Goal: Task Accomplishment & Management: Manage account settings

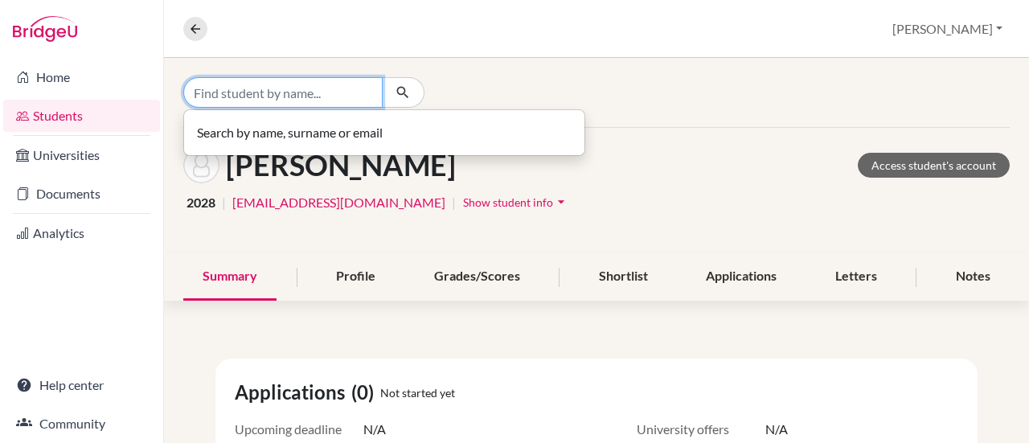
click at [294, 96] on input "Find student by name..." at bounding box center [282, 92] width 199 height 31
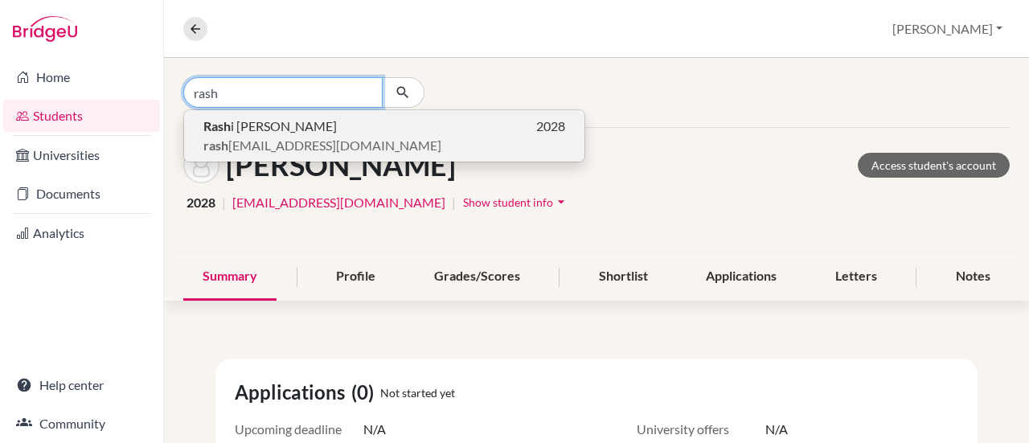
type input "rash"
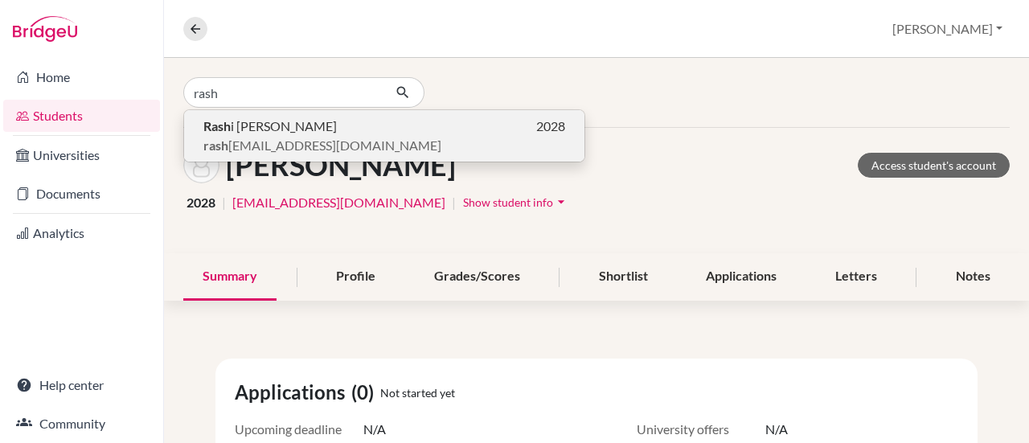
click at [306, 139] on span "rash i7392@vivekhighschool.onmicrosoft.com" at bounding box center [322, 145] width 238 height 19
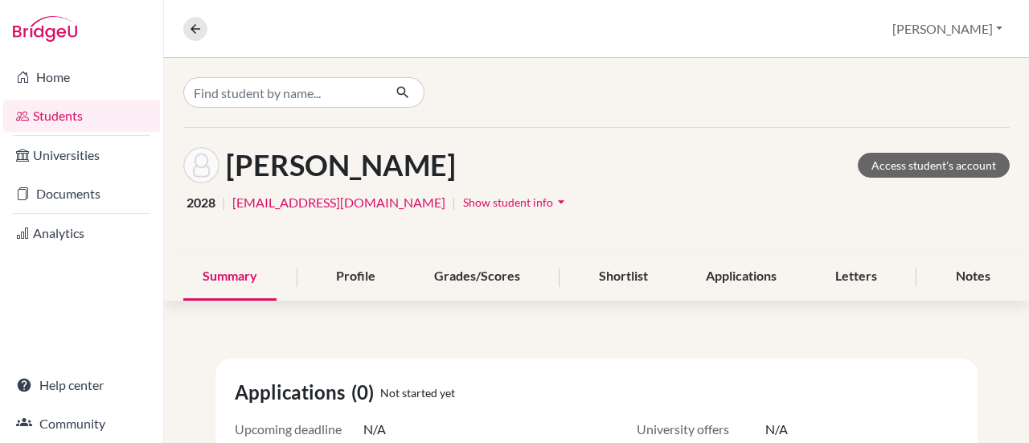
click at [553, 205] on span "Show student info" at bounding box center [508, 202] width 90 height 14
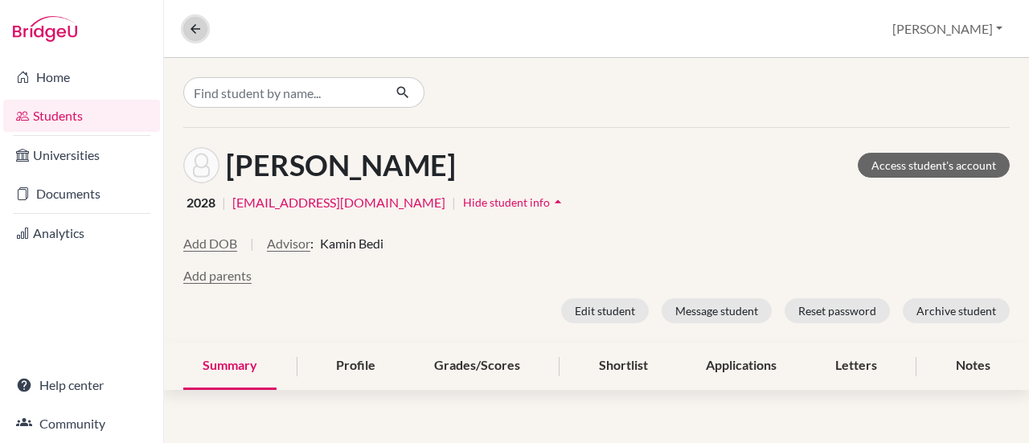
click at [188, 29] on icon at bounding box center [195, 29] width 14 height 14
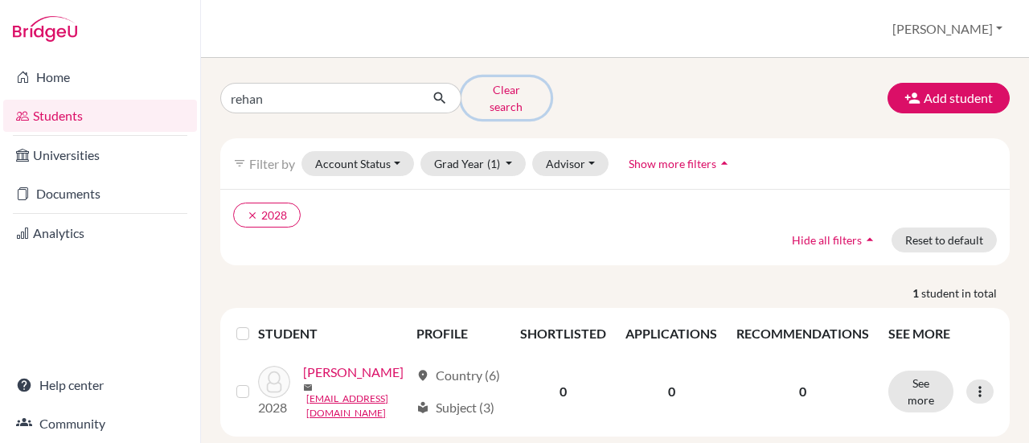
click at [497, 89] on button "Clear search" at bounding box center [506, 98] width 89 height 42
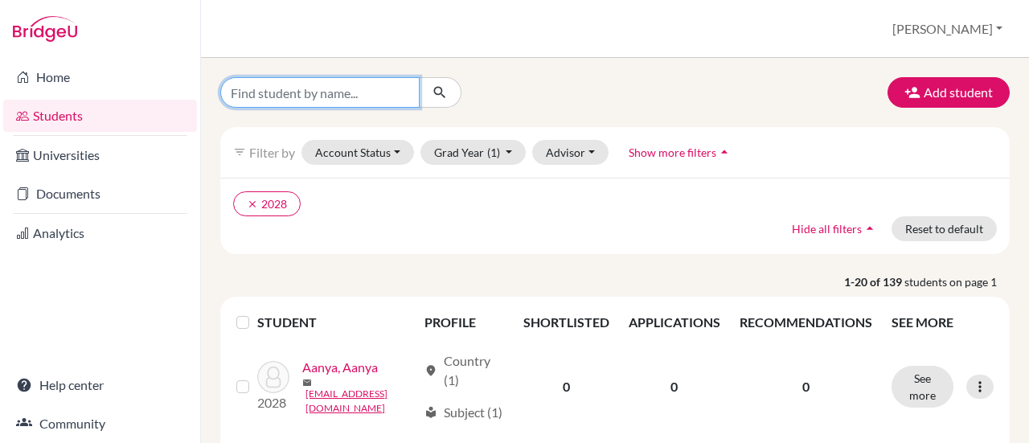
click at [227, 101] on input "Find student by name..." at bounding box center [319, 92] width 199 height 31
type input "rashi"
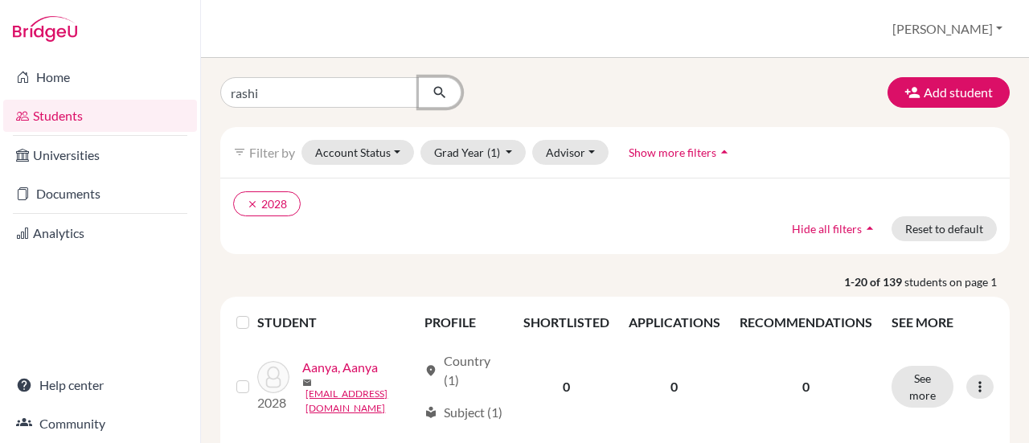
click at [432, 89] on icon "submit" at bounding box center [440, 92] width 16 height 16
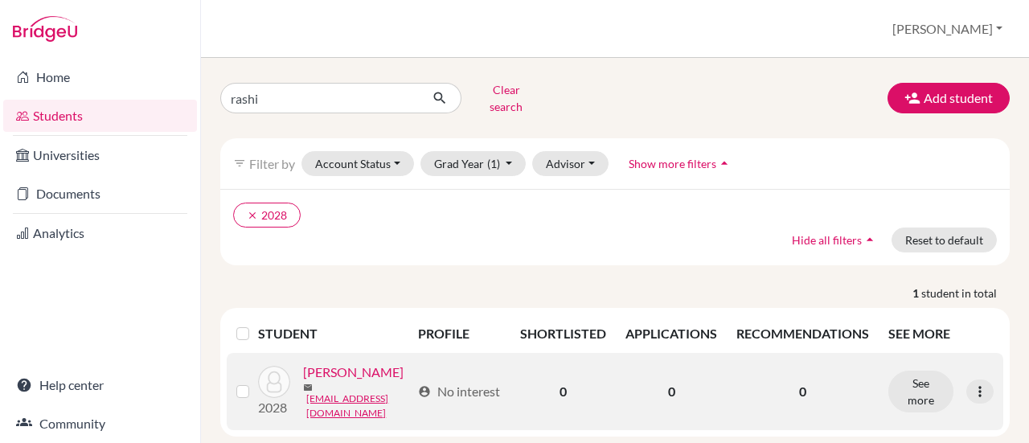
scroll to position [55, 0]
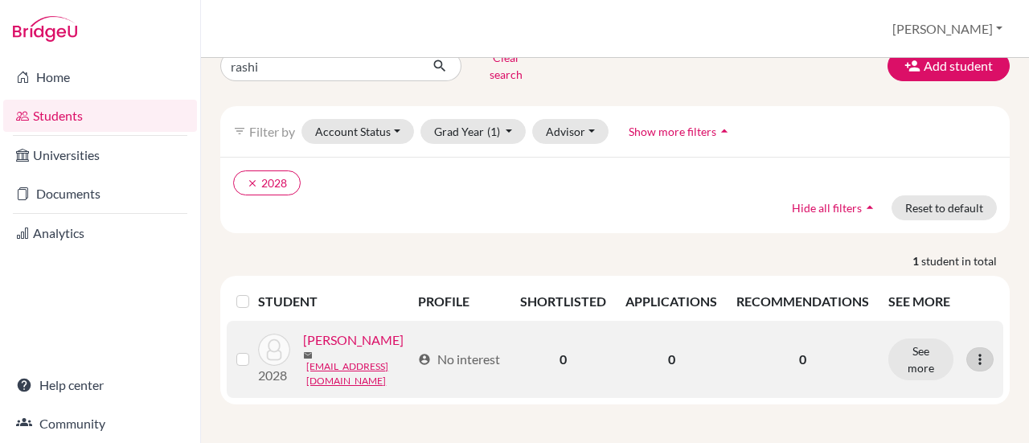
click at [972, 351] on icon at bounding box center [980, 359] width 16 height 16
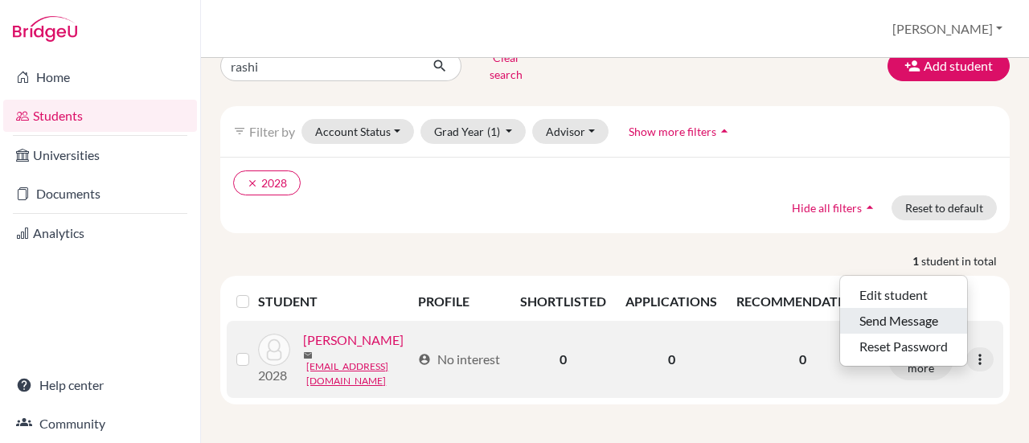
click at [905, 308] on button "Send Message" at bounding box center [903, 321] width 127 height 26
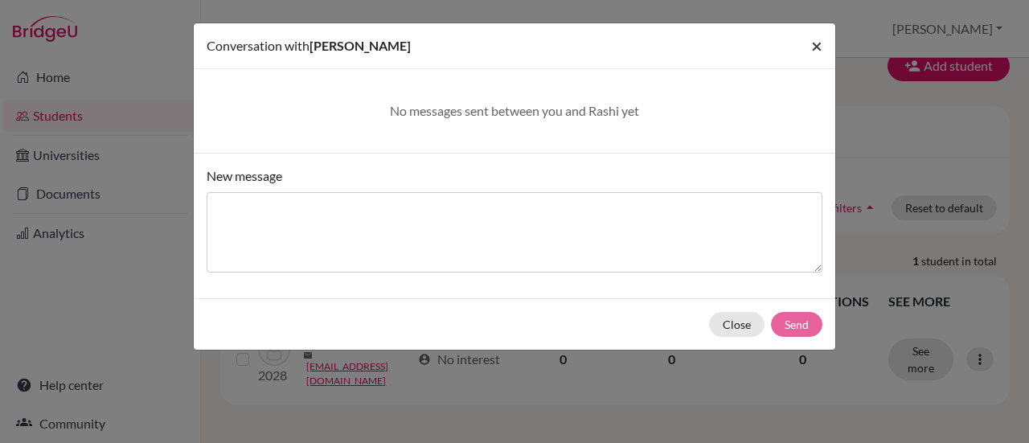
click at [812, 49] on span "×" at bounding box center [816, 45] width 11 height 23
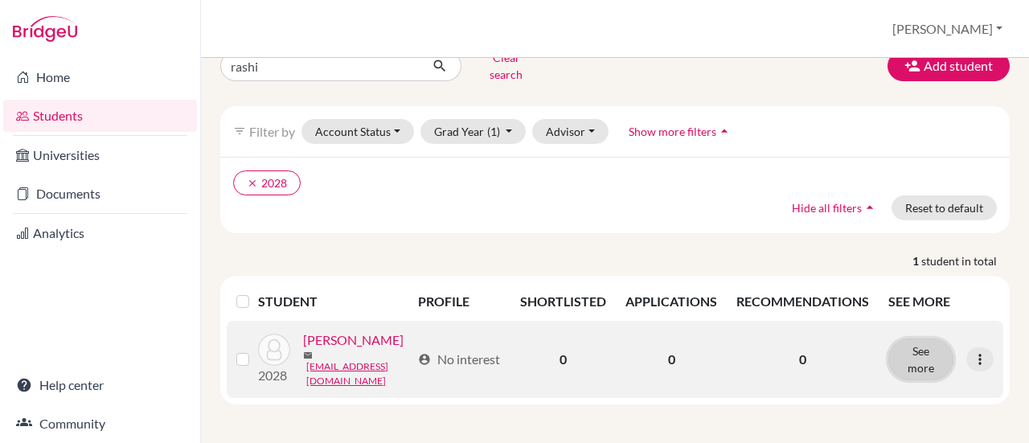
click at [914, 339] on button "See more" at bounding box center [921, 360] width 65 height 42
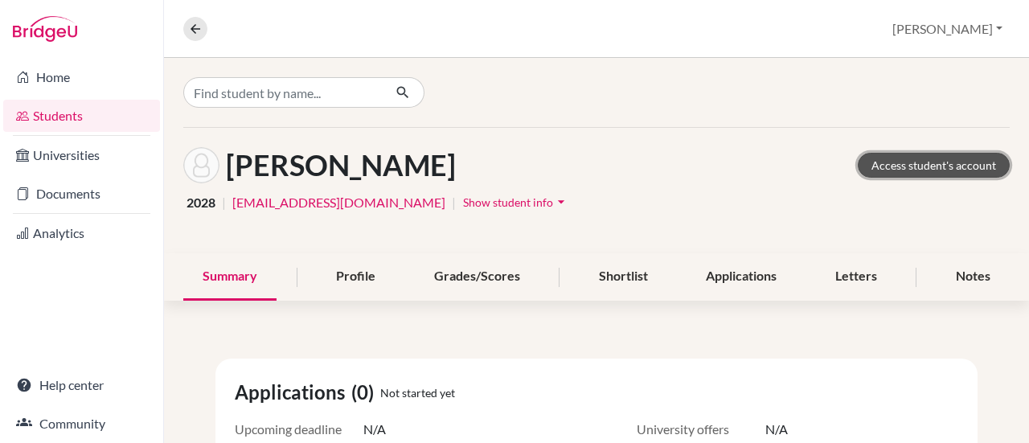
click at [901, 170] on link "Access student's account" at bounding box center [934, 165] width 152 height 25
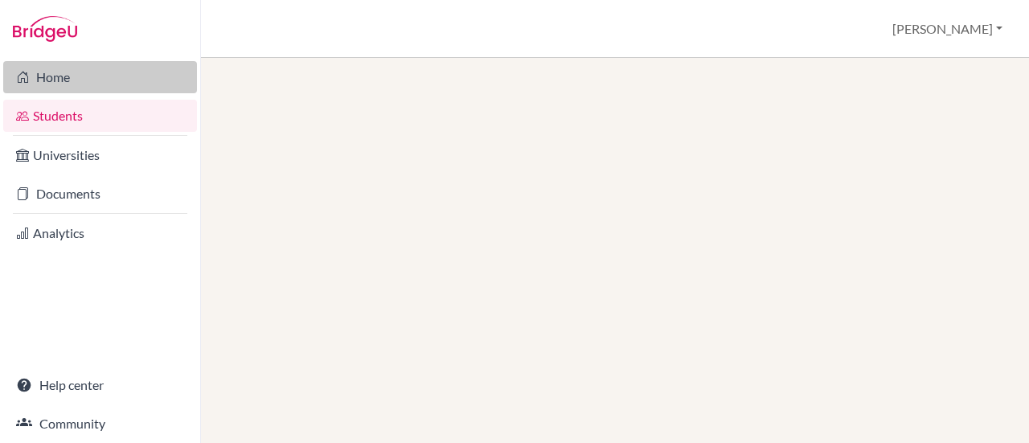
click at [73, 83] on link "Home" at bounding box center [100, 77] width 194 height 32
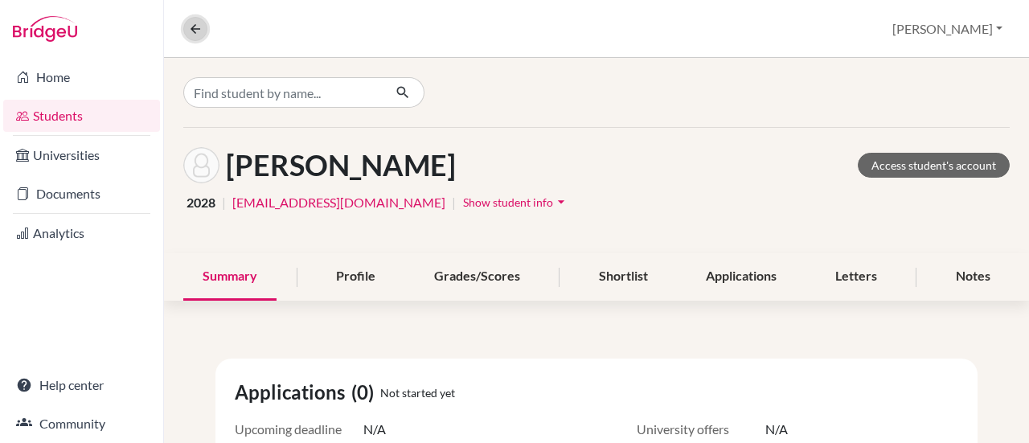
click at [188, 23] on icon at bounding box center [195, 29] width 14 height 14
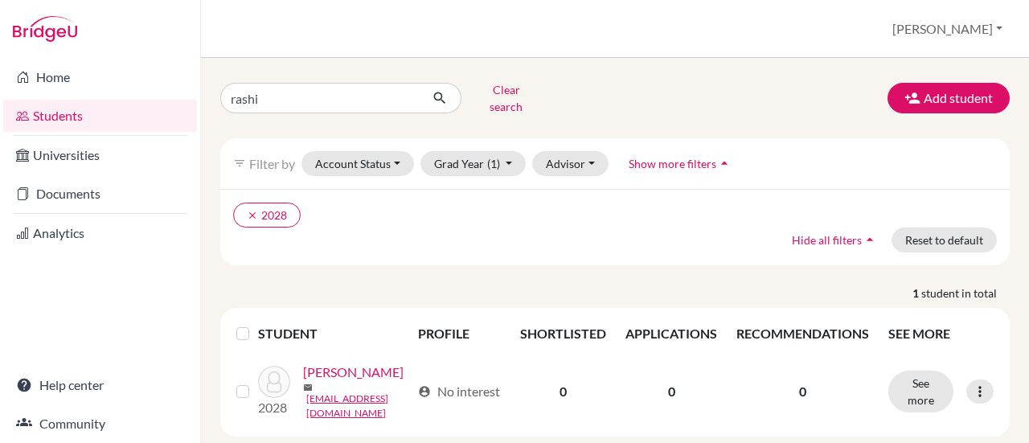
scroll to position [55, 0]
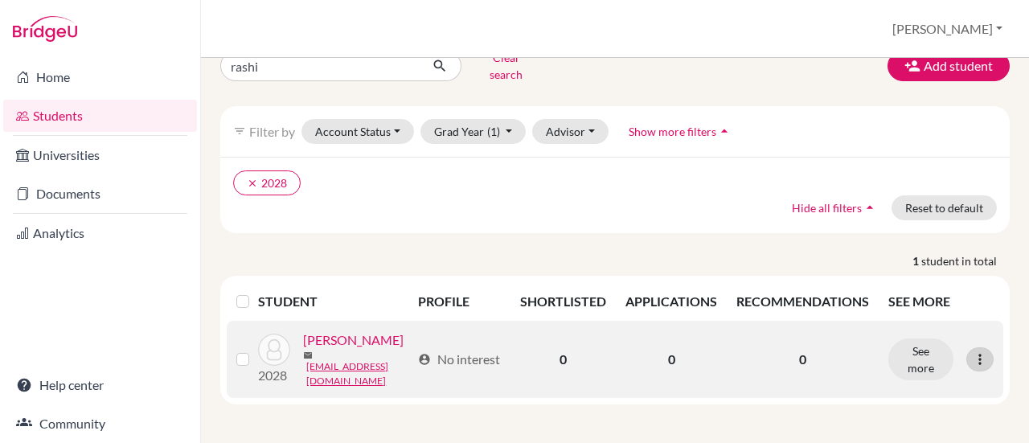
click at [972, 351] on icon at bounding box center [980, 359] width 16 height 16
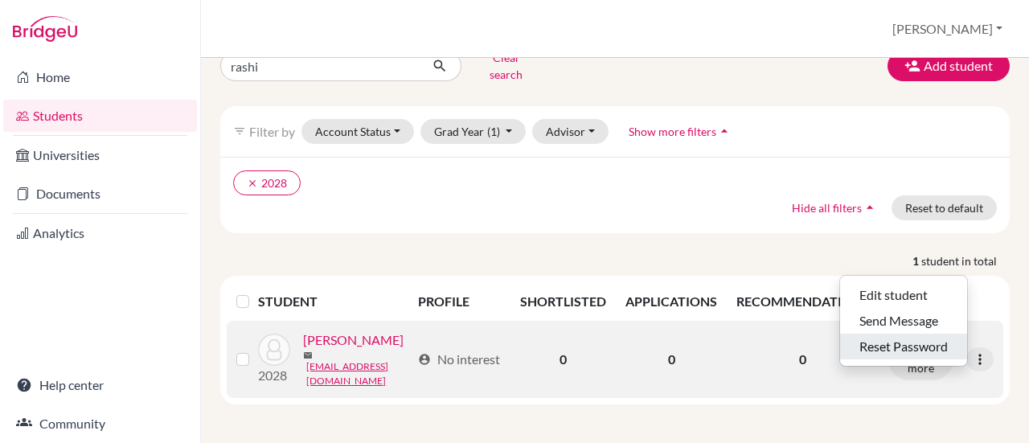
click at [897, 334] on button "Reset Password" at bounding box center [903, 347] width 127 height 26
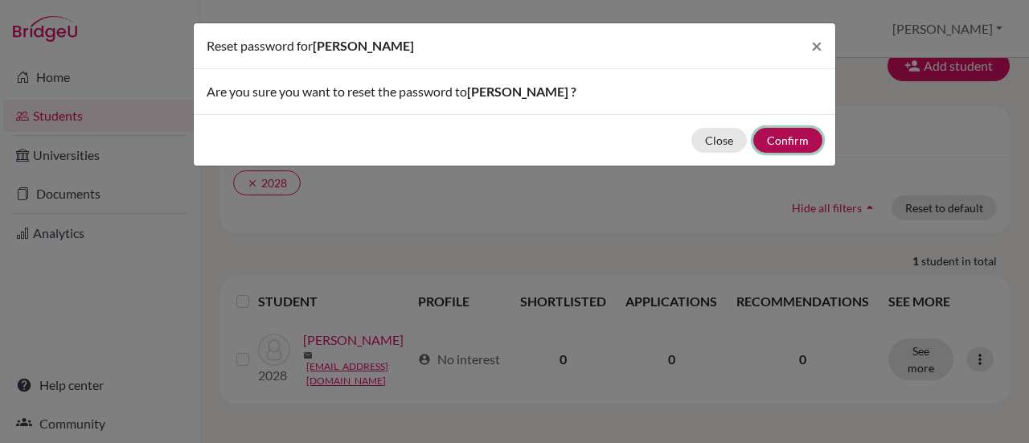
click at [785, 134] on button "Confirm" at bounding box center [788, 140] width 69 height 25
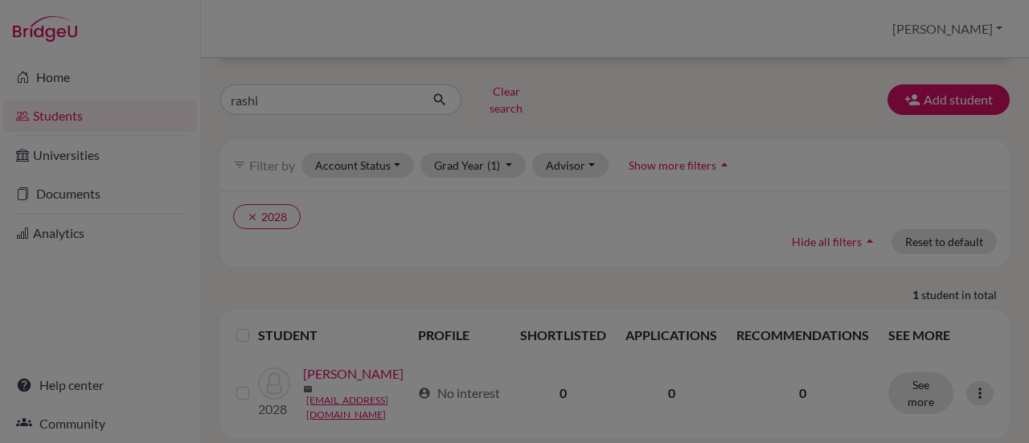
scroll to position [113, 0]
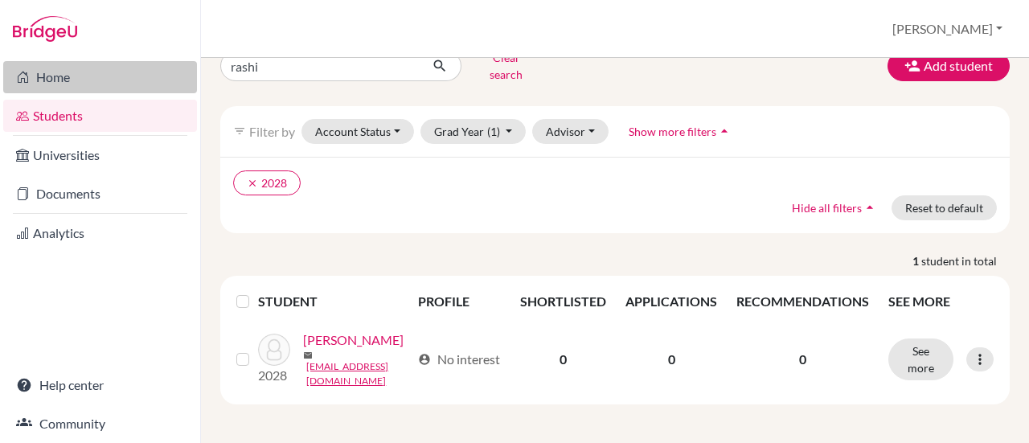
click at [66, 77] on link "Home" at bounding box center [100, 77] width 194 height 32
